Goal: Task Accomplishment & Management: Use online tool/utility

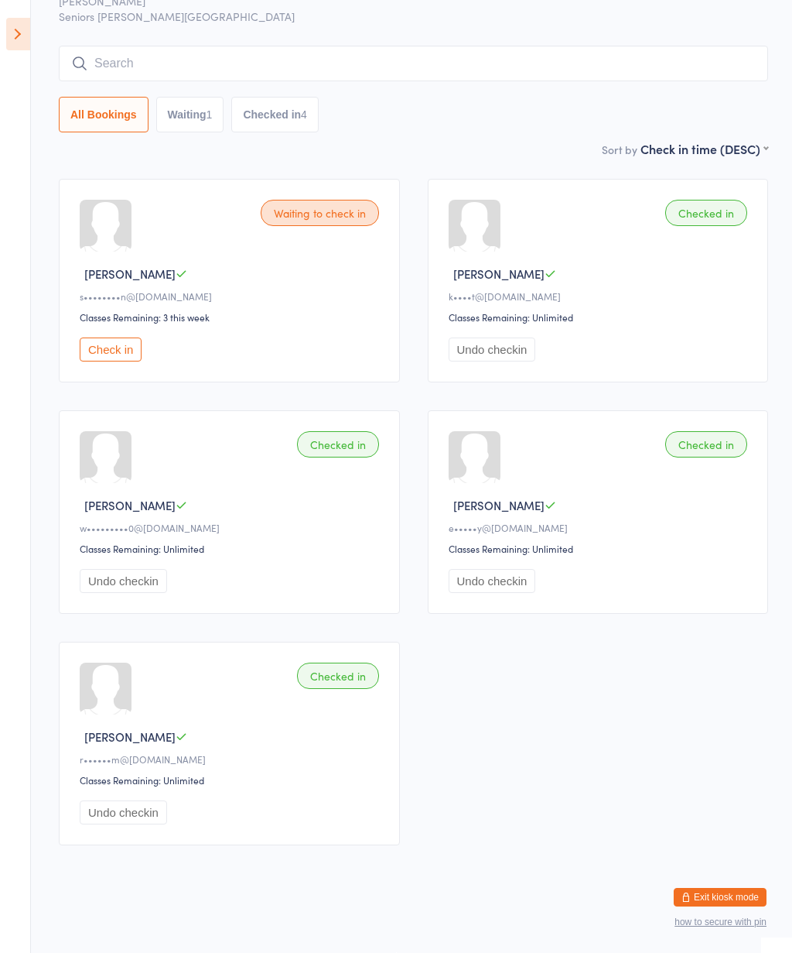
scroll to position [106, 0]
click at [125, 337] on button "Check in" at bounding box center [111, 349] width 62 height 24
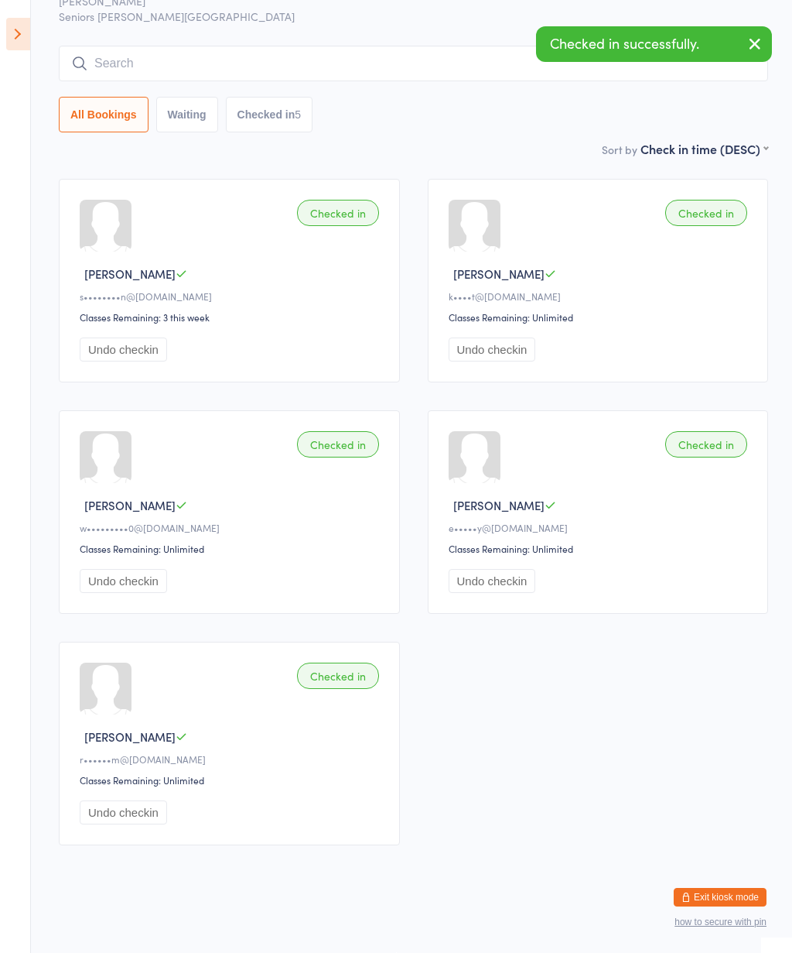
click at [21, 39] on icon at bounding box center [18, 34] width 24 height 32
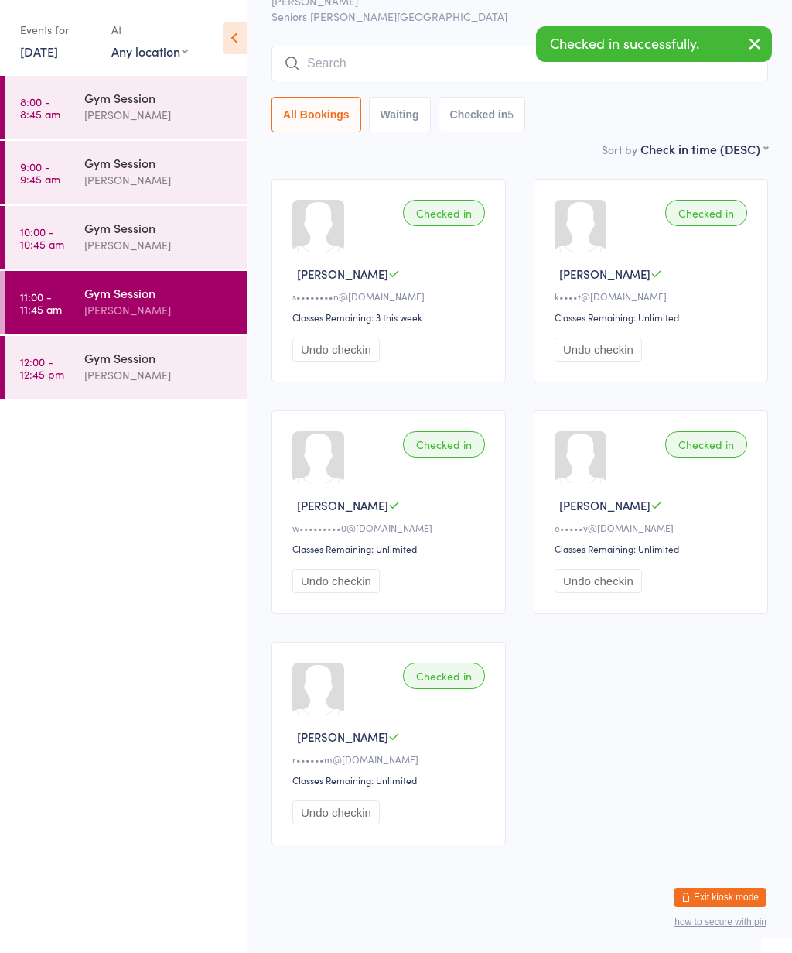
click at [118, 381] on div "[PERSON_NAME]" at bounding box center [158, 375] width 149 height 18
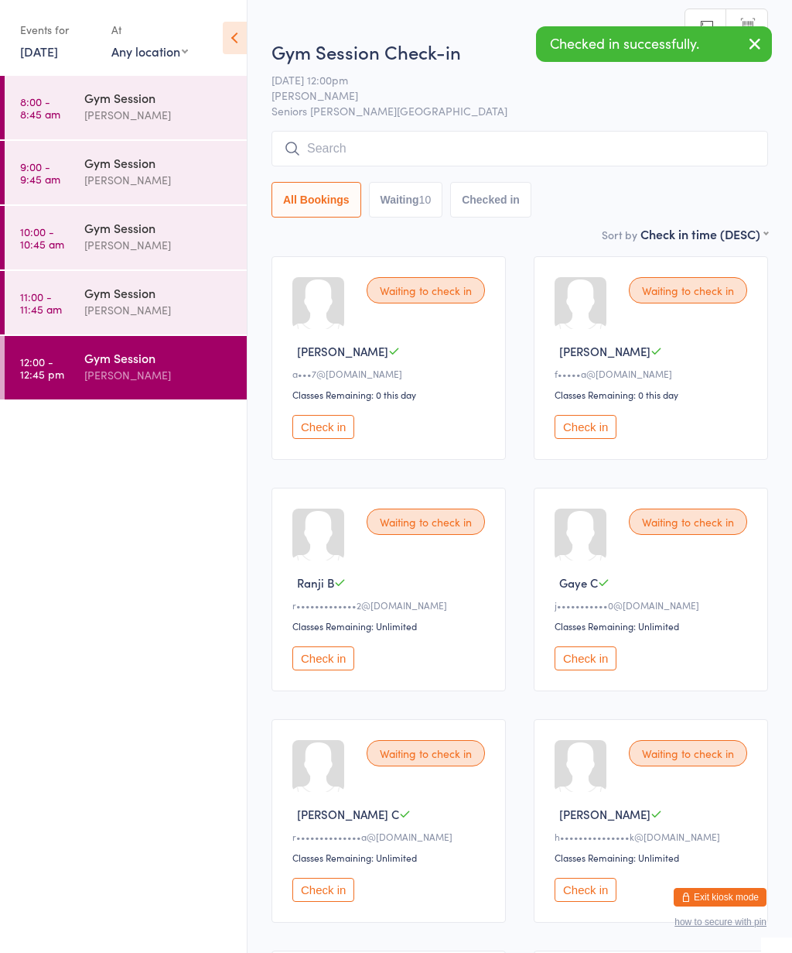
click at [231, 46] on icon at bounding box center [235, 38] width 24 height 32
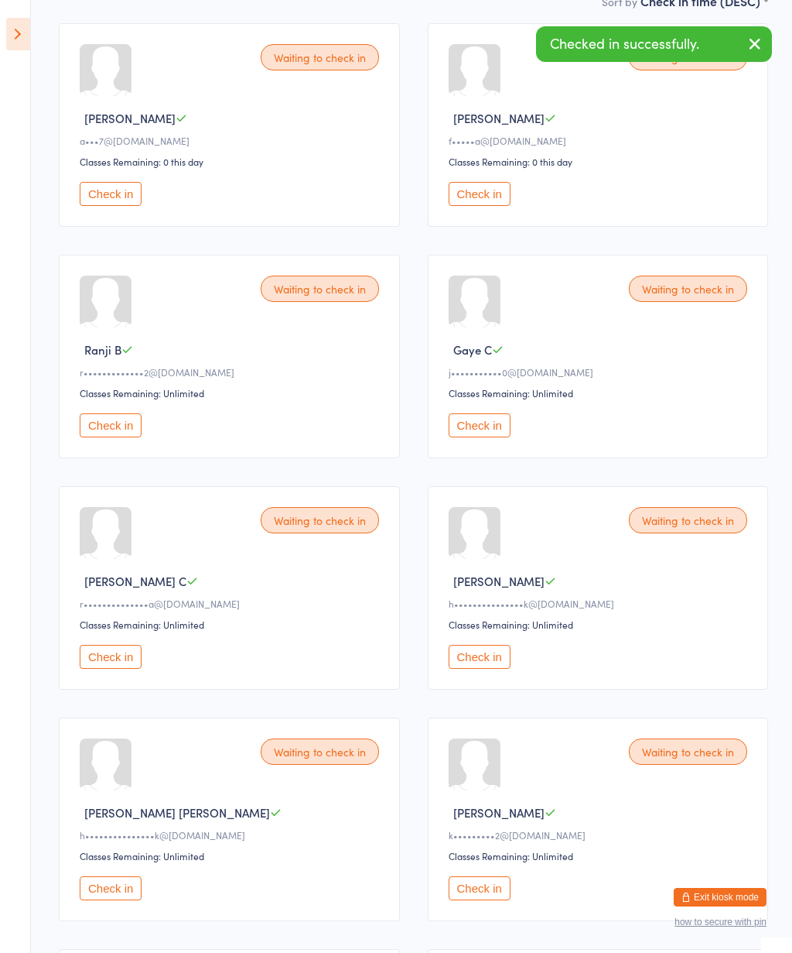
scroll to position [235, 0]
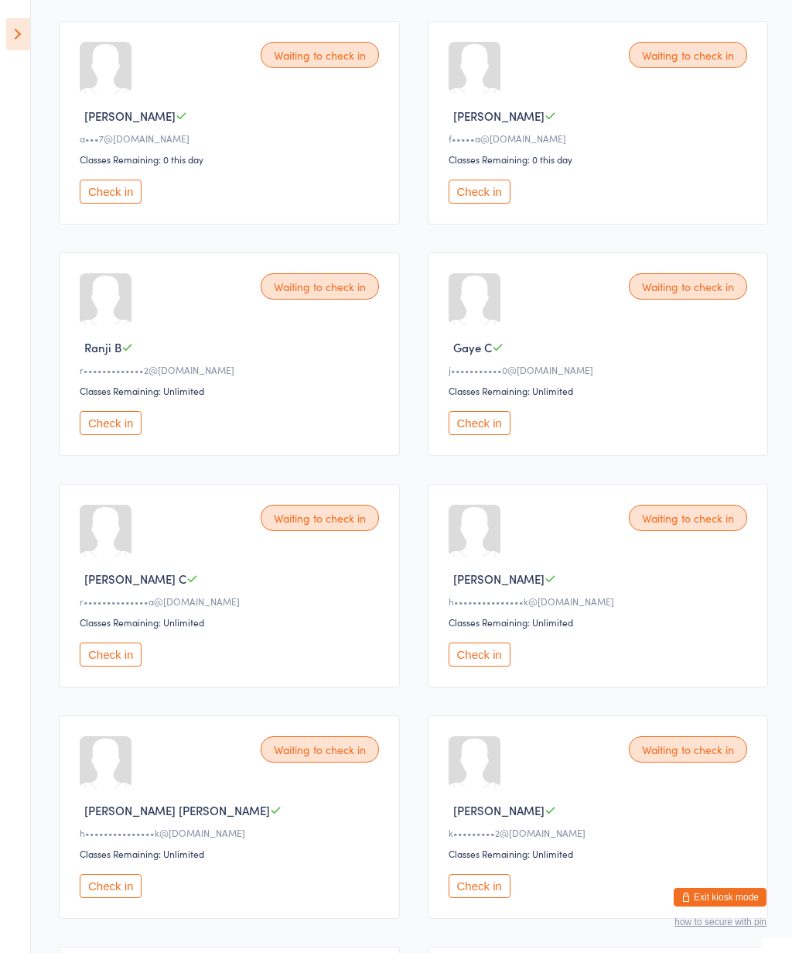
click at [496, 666] on button "Check in" at bounding box center [480, 654] width 62 height 24
click at [487, 666] on button "Check in" at bounding box center [480, 654] width 62 height 24
click at [478, 666] on button "Check in" at bounding box center [480, 654] width 62 height 24
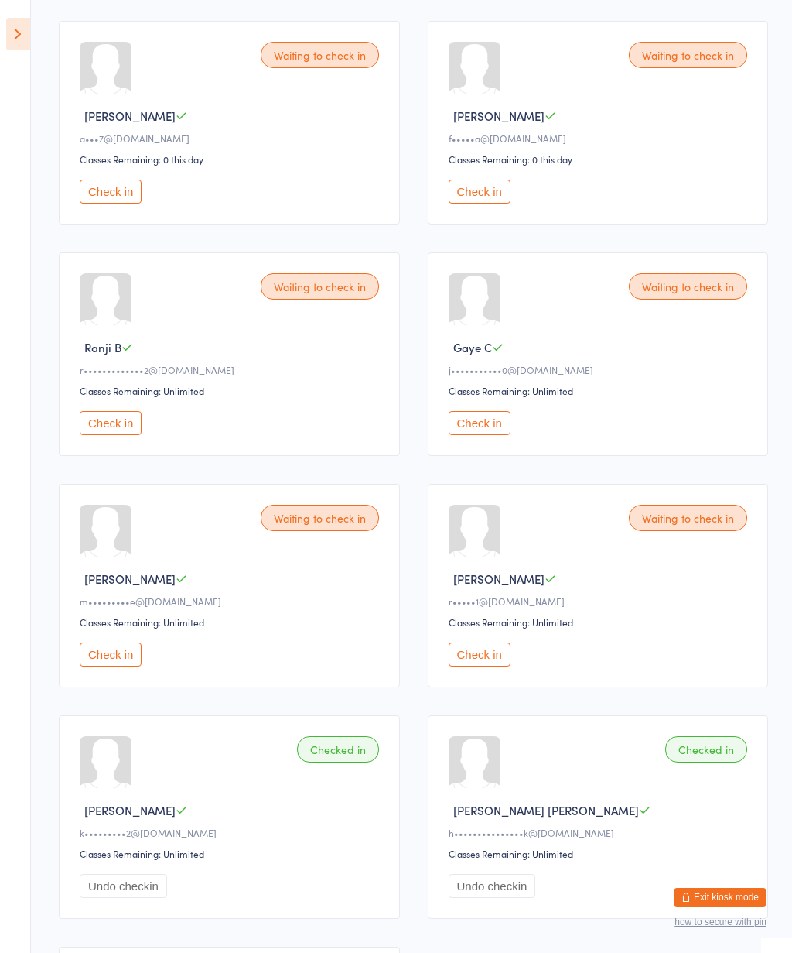
click at [477, 415] on div "Waiting to check in Gaye C j•••••••••••0@[DOMAIN_NAME] Classes Remaining: Unlim…" at bounding box center [598, 354] width 341 height 204
click at [504, 424] on button "Check in" at bounding box center [480, 423] width 62 height 24
click at [105, 201] on button "Check in" at bounding box center [111, 192] width 62 height 24
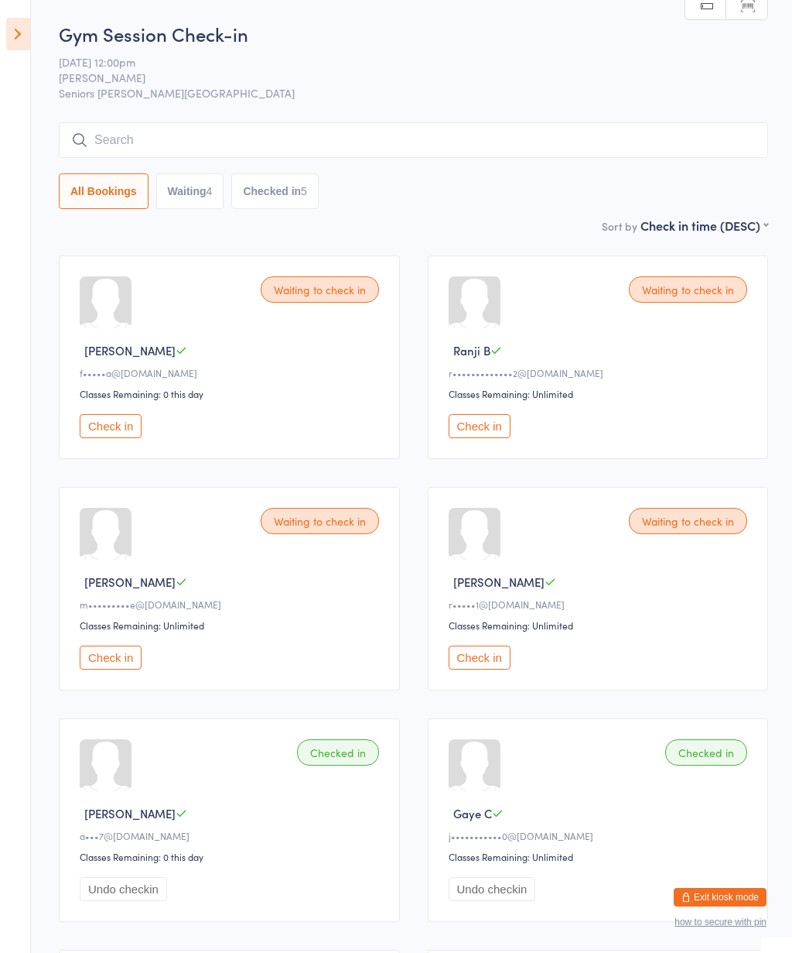
scroll to position [0, 0]
click at [141, 670] on button "Check in" at bounding box center [111, 658] width 62 height 24
click at [99, 439] on button "Check in" at bounding box center [111, 427] width 62 height 24
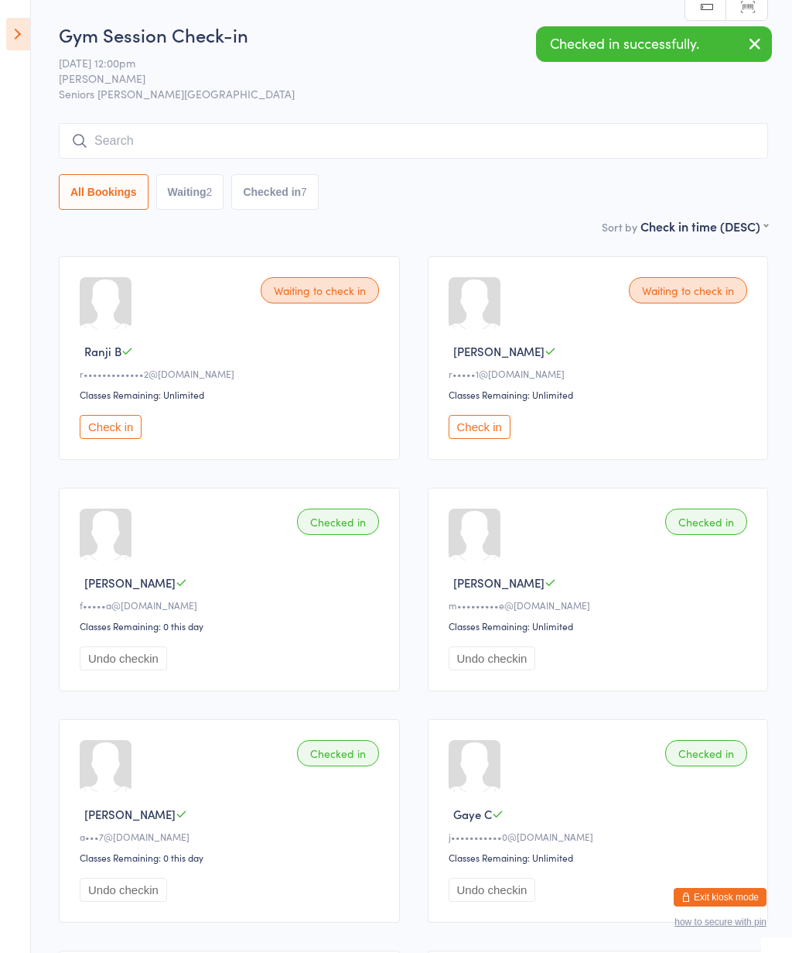
click at [129, 429] on button "Check in" at bounding box center [111, 427] width 62 height 24
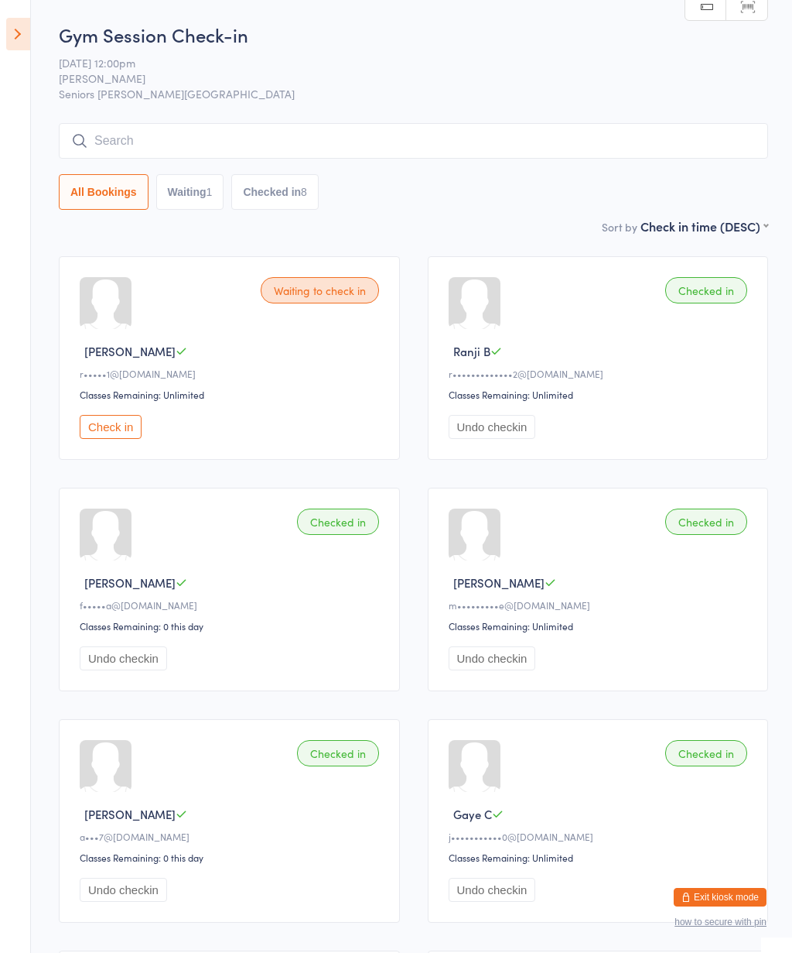
click at [306, 207] on button "Checked in 8" at bounding box center [274, 192] width 87 height 36
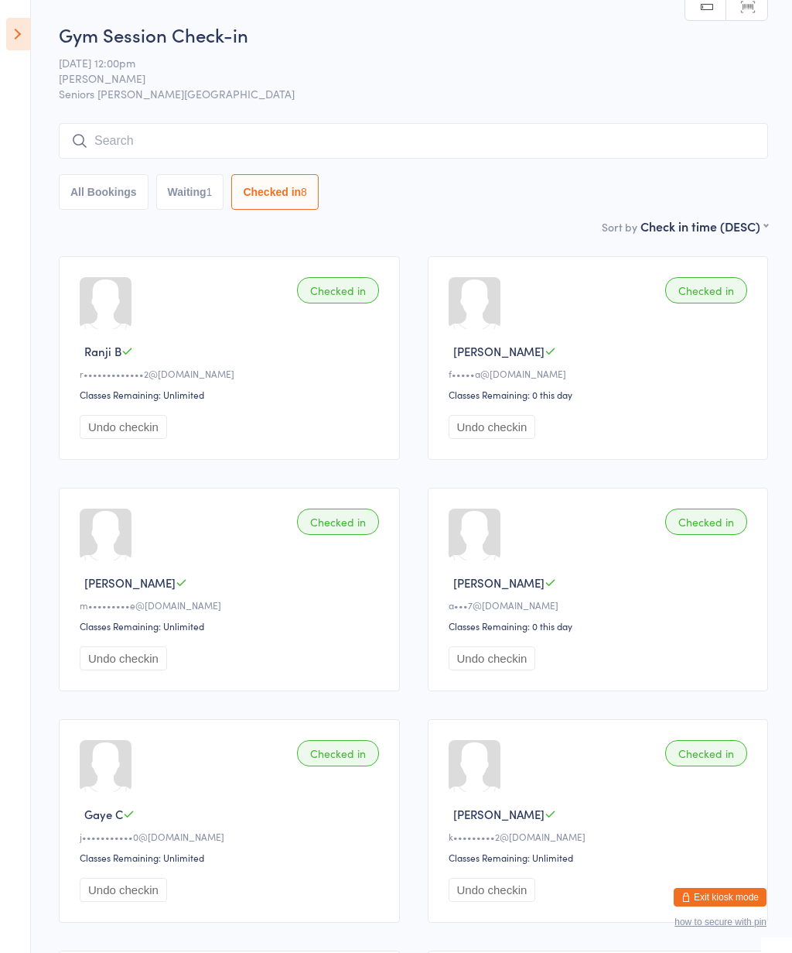
click at [224, 193] on button "Waiting 1" at bounding box center [190, 192] width 68 height 36
select select "0"
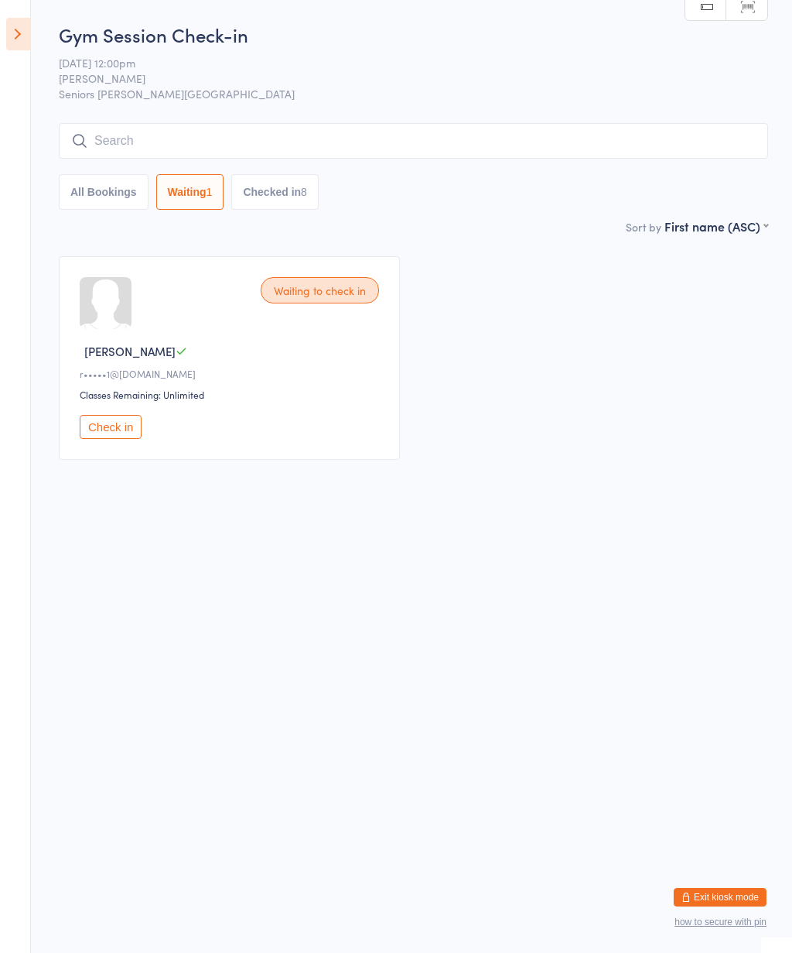
click at [118, 439] on button "Check in" at bounding box center [111, 427] width 62 height 24
